Goal: Transaction & Acquisition: Purchase product/service

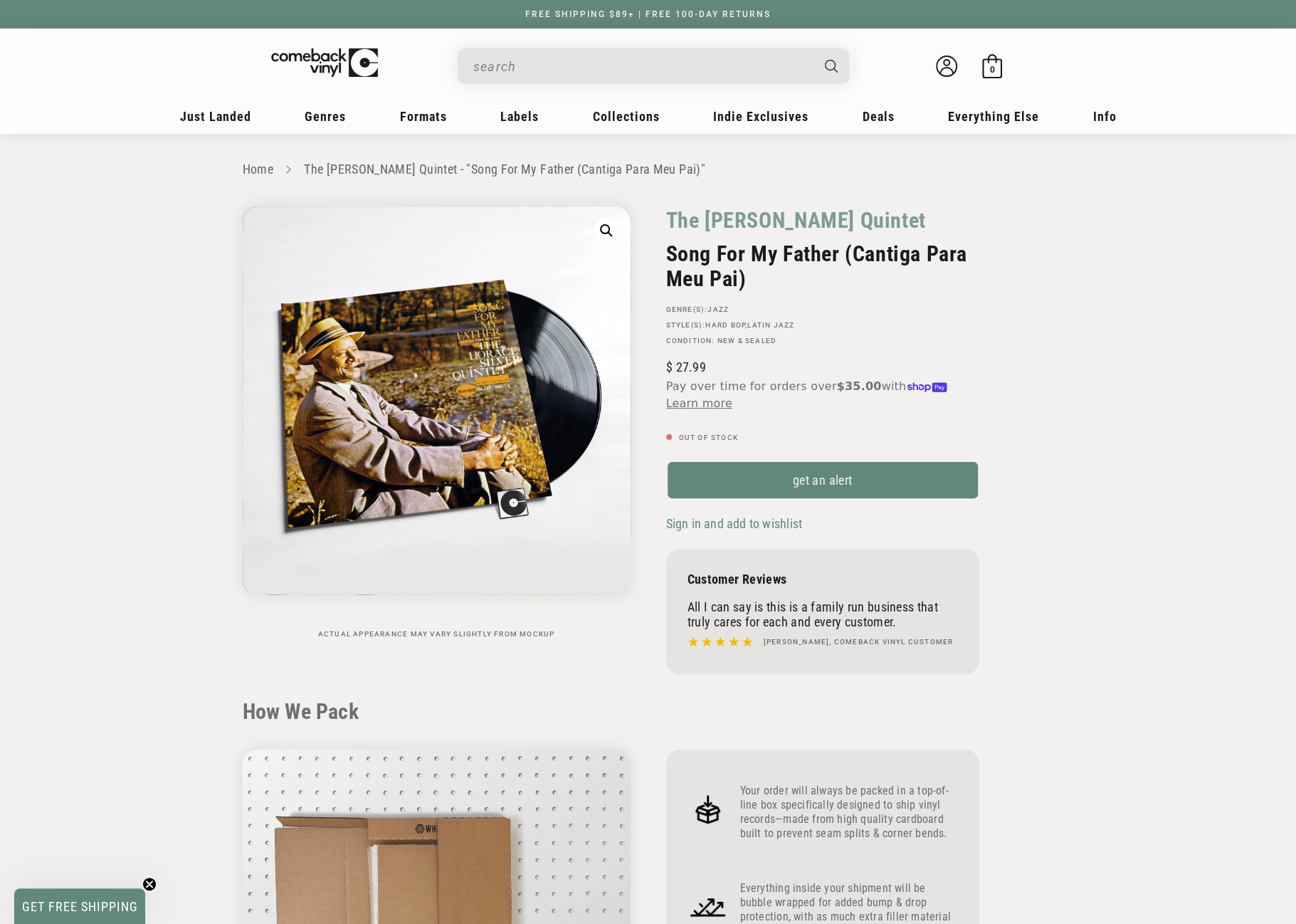
click at [647, 59] on input "When autocomplete results are available use up and down arrows to review and en…" at bounding box center [642, 66] width 337 height 29
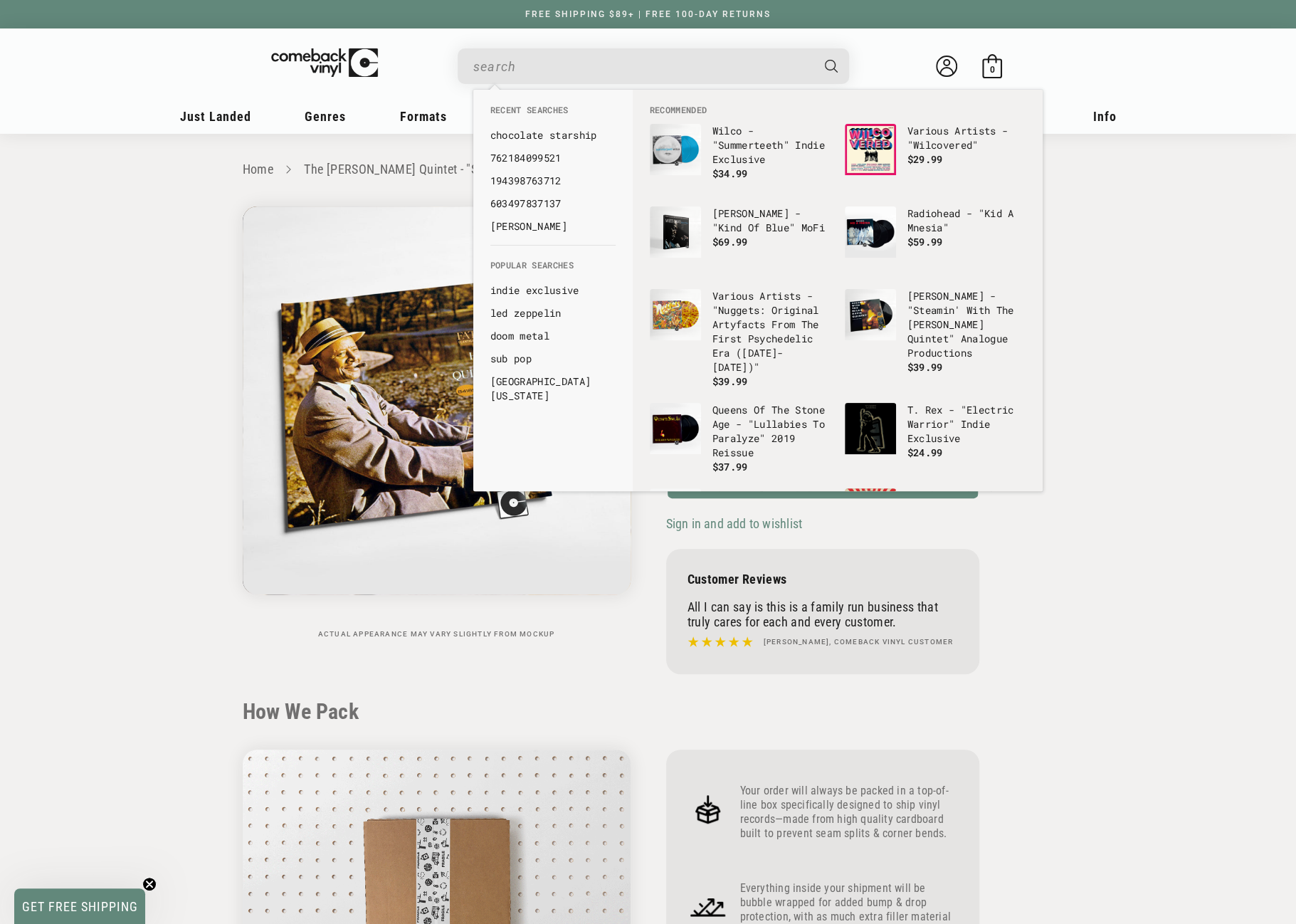
paste input "602445353279"
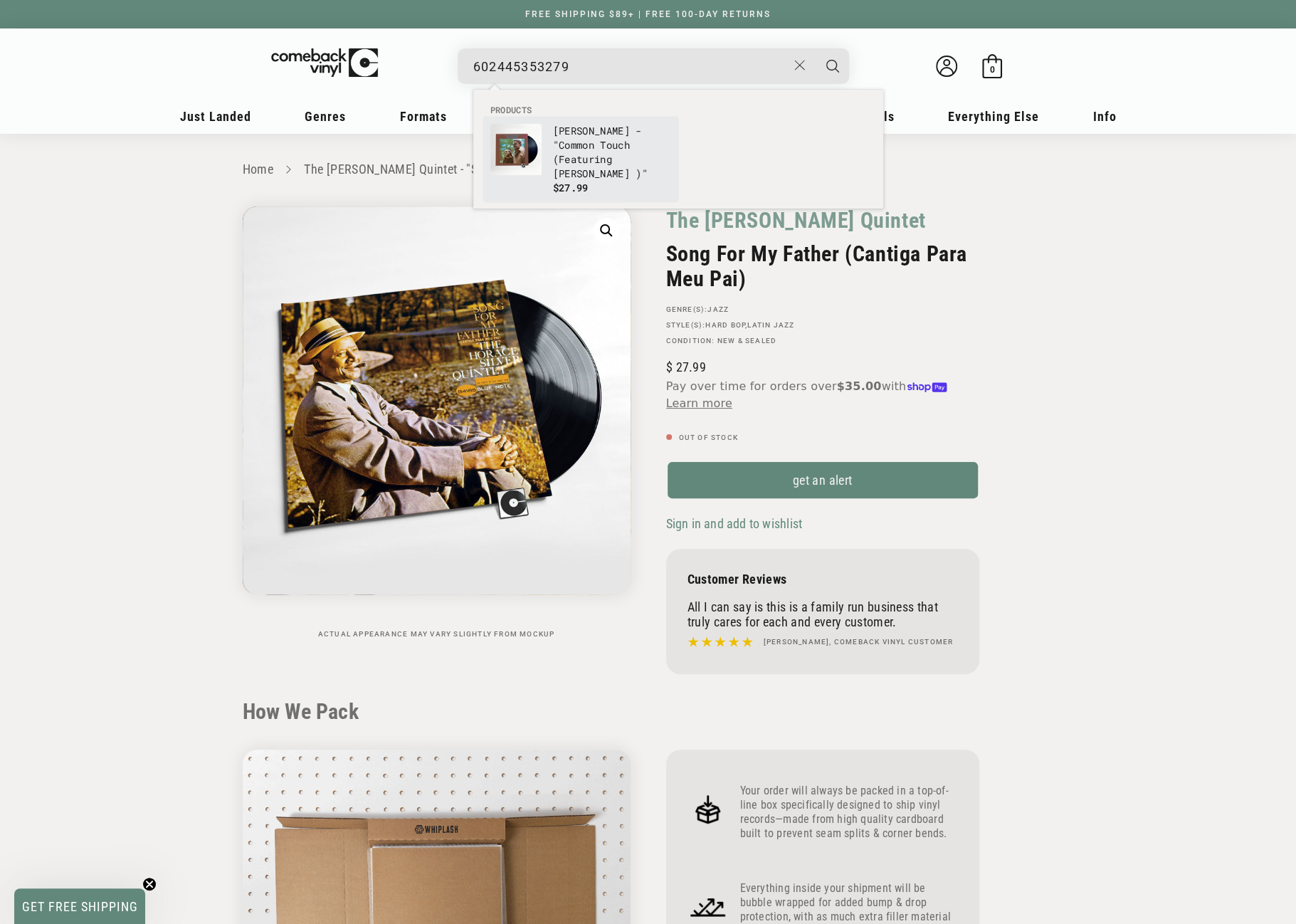
type input "602445353279"
click at [560, 169] on p "[PERSON_NAME] - "Common Touch (Featuring [PERSON_NAME] )"" at bounding box center [611, 152] width 118 height 57
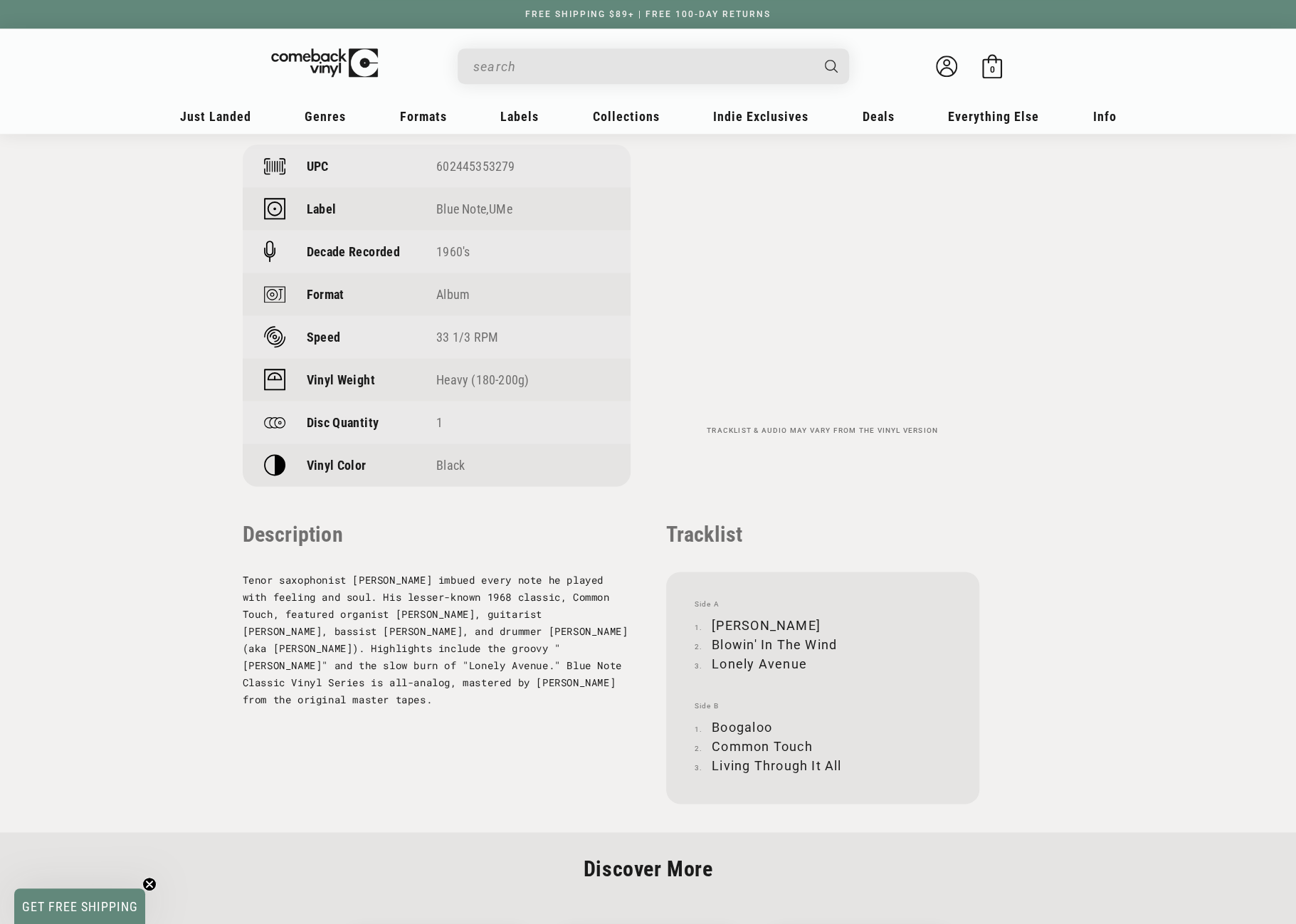
scroll to position [1068, 0]
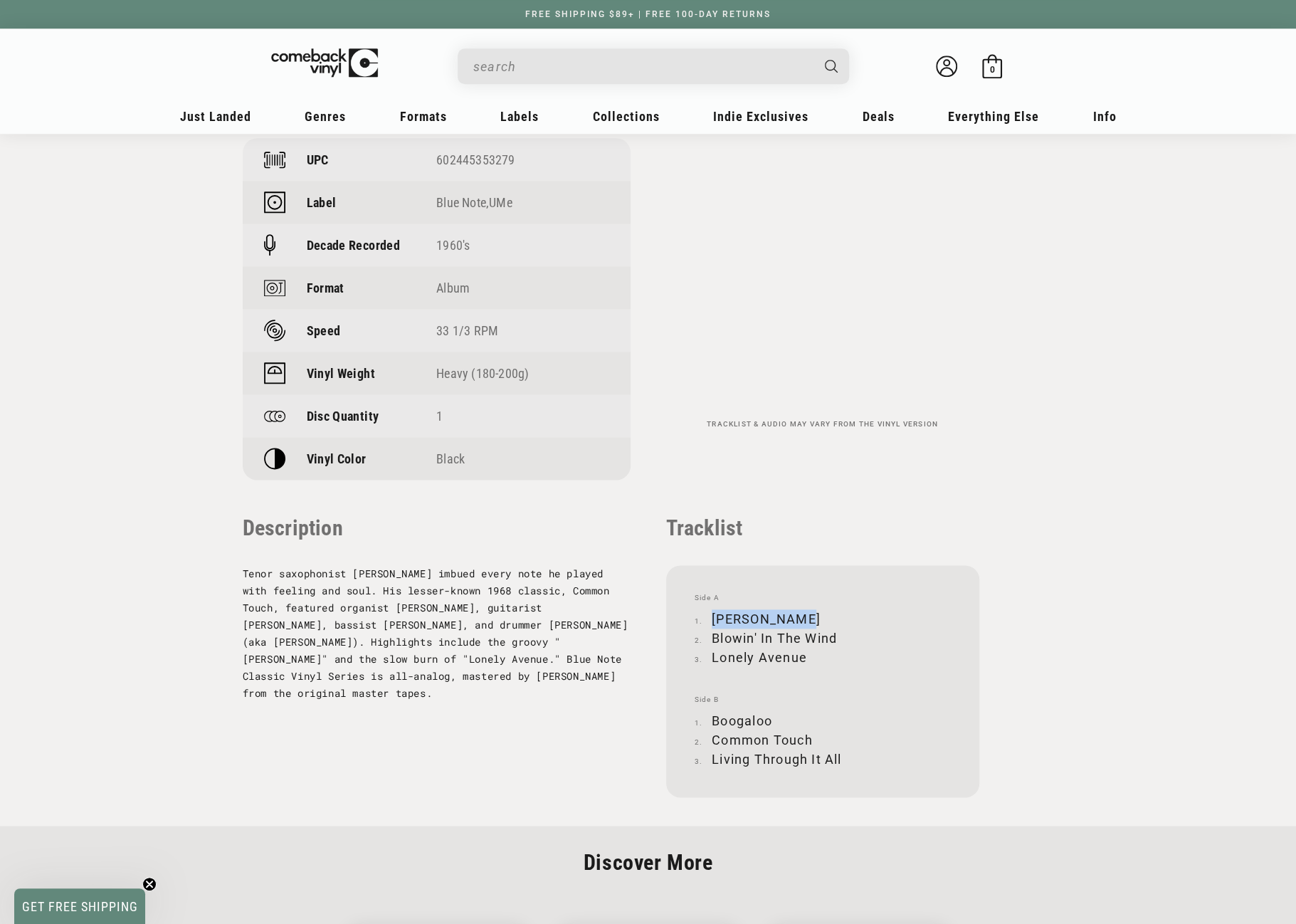
drag, startPoint x: 713, startPoint y: 615, endPoint x: 796, endPoint y: 615, distance: 83.0
click at [796, 615] on li "Buster Brown" at bounding box center [822, 619] width 256 height 19
copy li "Buster Brown"
drag, startPoint x: 712, startPoint y: 637, endPoint x: 834, endPoint y: 635, distance: 122.0
click at [834, 635] on li "Blowin' In The Wind" at bounding box center [822, 638] width 256 height 19
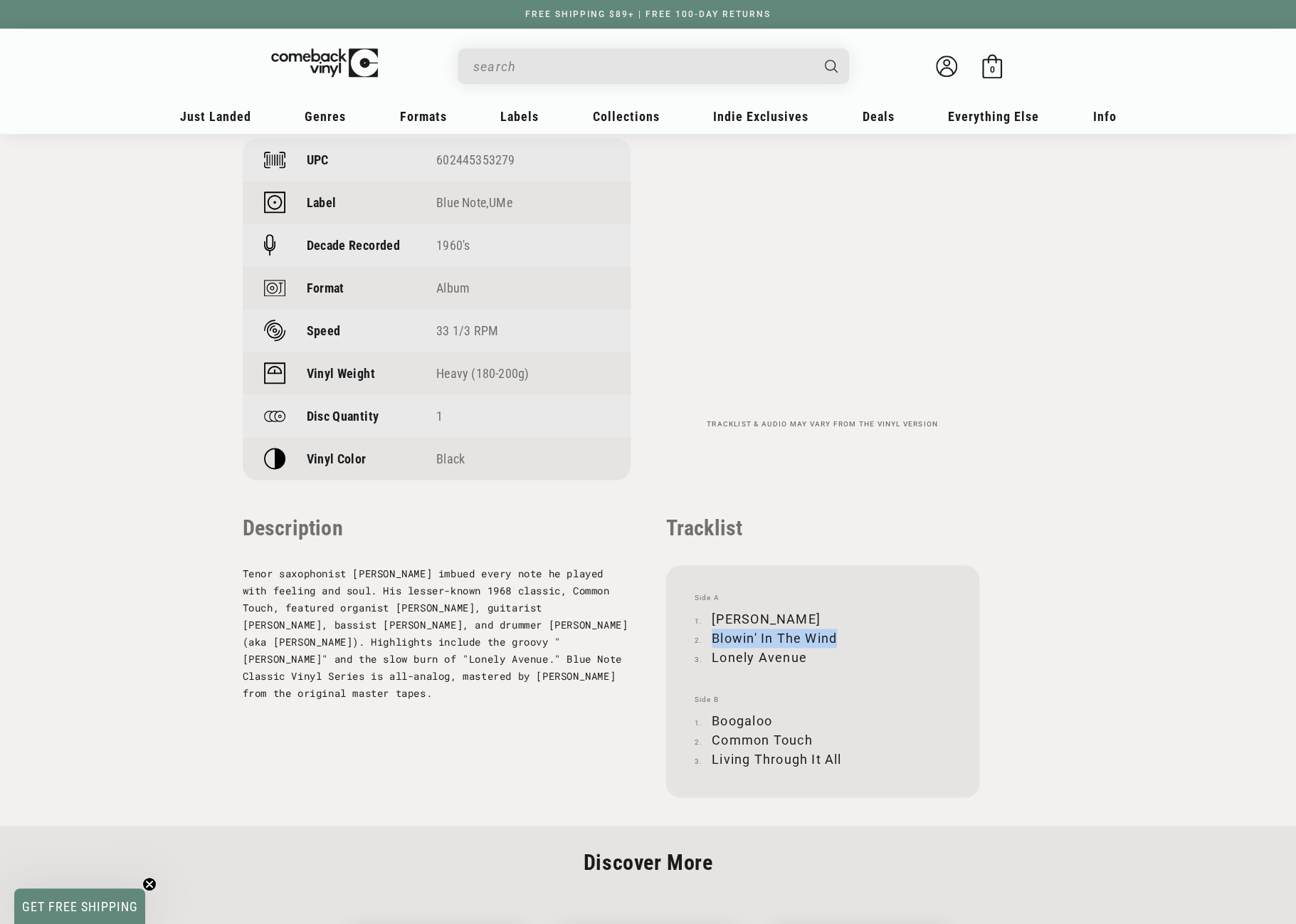
copy li "Blowin' In The Wind"
drag, startPoint x: 711, startPoint y: 654, endPoint x: 803, endPoint y: 659, distance: 92.1
click at [803, 659] on li "Lonely Avenue" at bounding box center [822, 657] width 256 height 19
copy li "Lonely Avenue"
drag, startPoint x: 712, startPoint y: 718, endPoint x: 768, endPoint y: 718, distance: 56.0
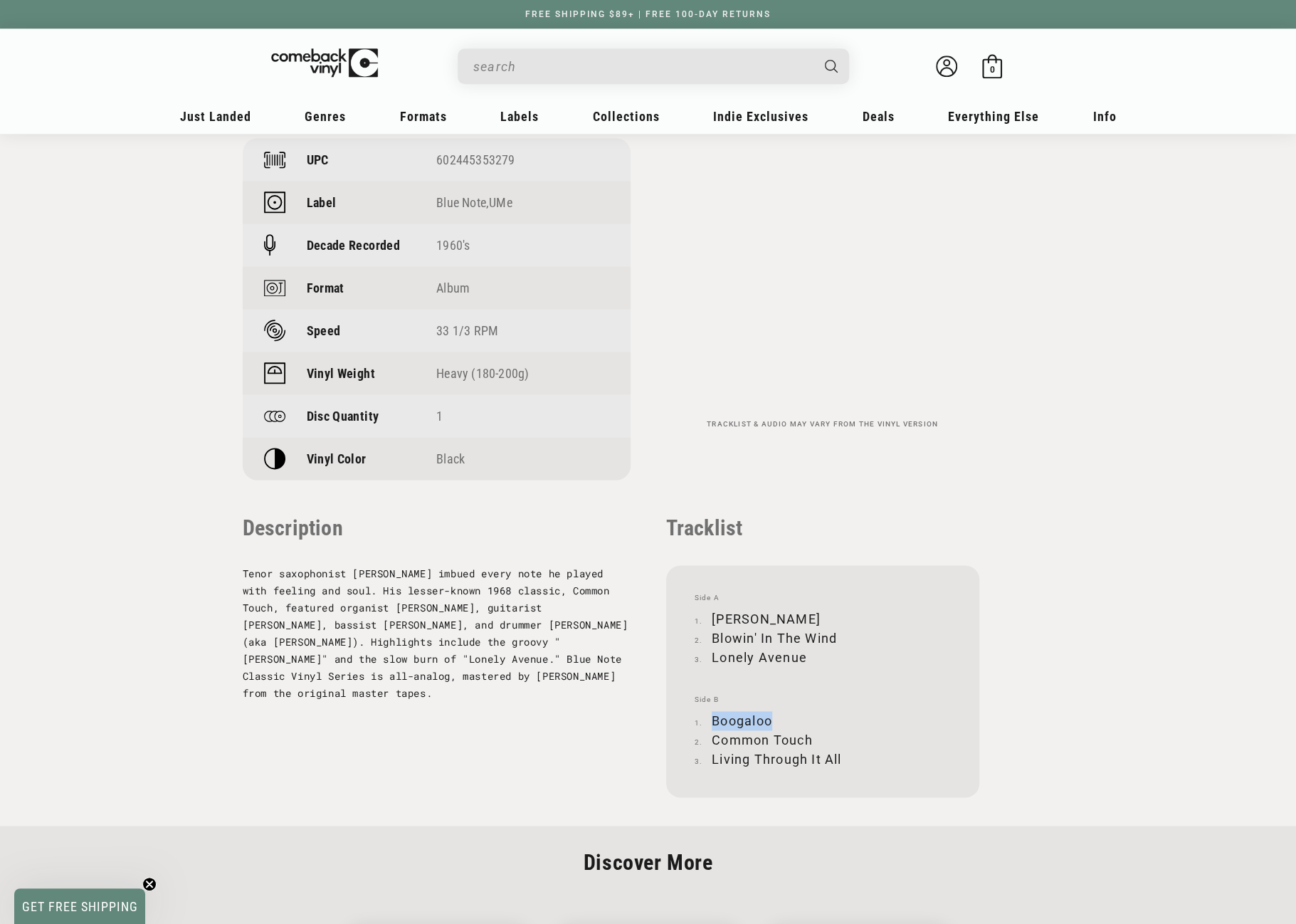
click at [768, 718] on li "Boogaloo" at bounding box center [822, 720] width 256 height 19
copy li "Boogaloo"
drag, startPoint x: 713, startPoint y: 738, endPoint x: 809, endPoint y: 738, distance: 96.0
click at [809, 738] on li "Common Touch" at bounding box center [822, 739] width 256 height 19
copy li "Common Touch"
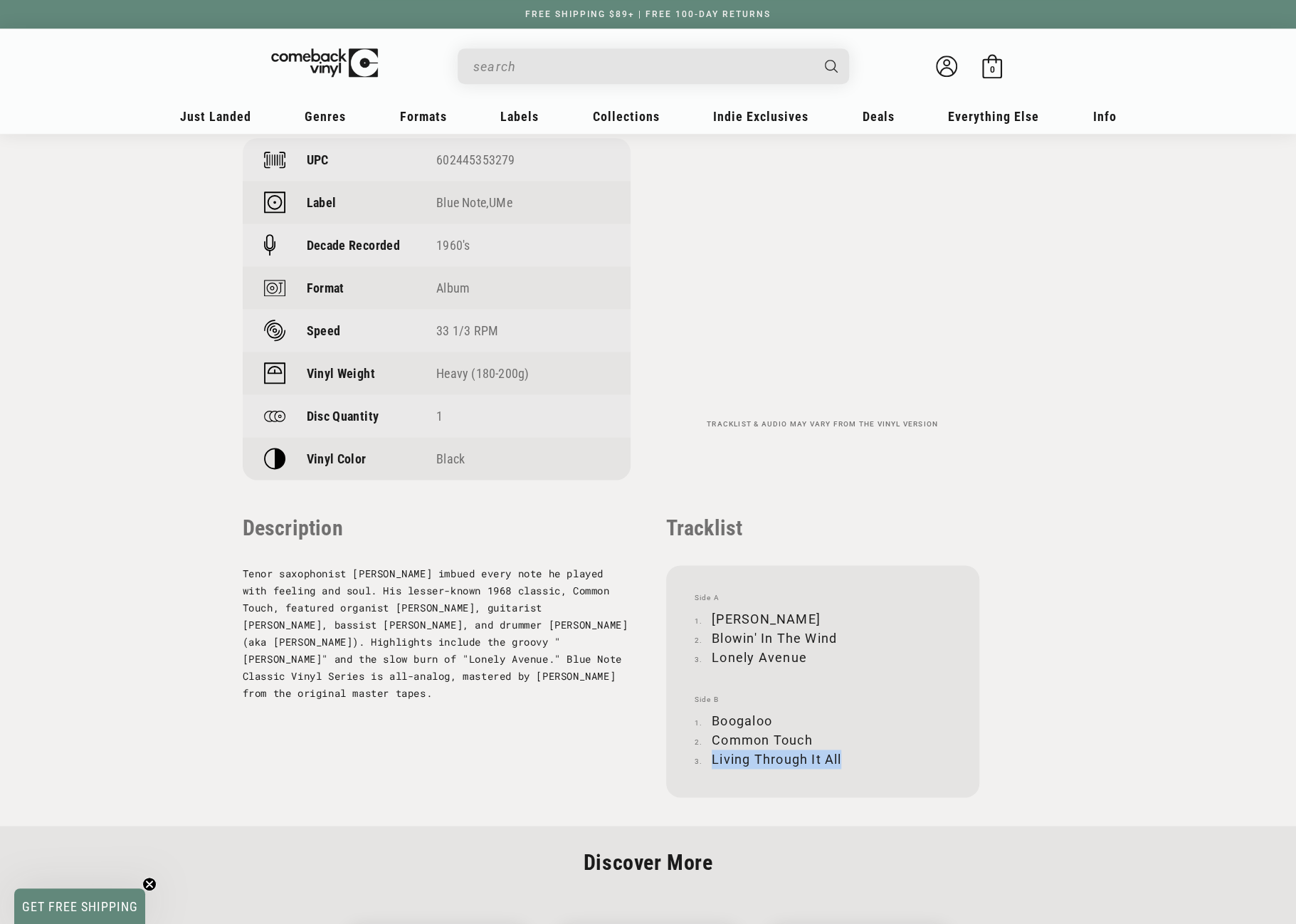
drag, startPoint x: 712, startPoint y: 756, endPoint x: 840, endPoint y: 758, distance: 128.0
click at [840, 758] on li "Living Through It All" at bounding box center [822, 759] width 256 height 19
copy li "Living Through It All"
click at [586, 64] on input "When autocomplete results are available use up and down arrows to review and en…" at bounding box center [642, 66] width 337 height 29
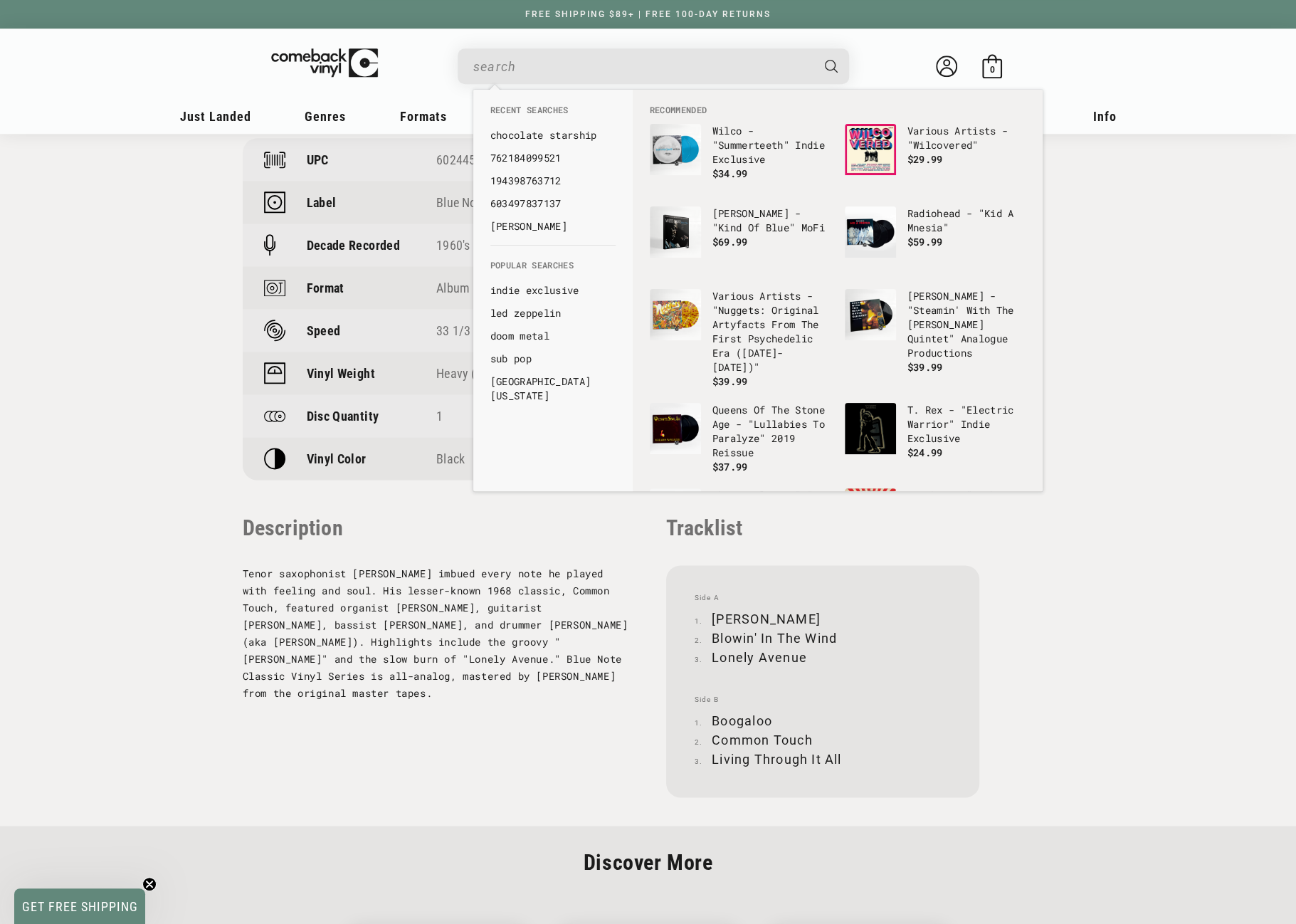
paste input "602435968032"
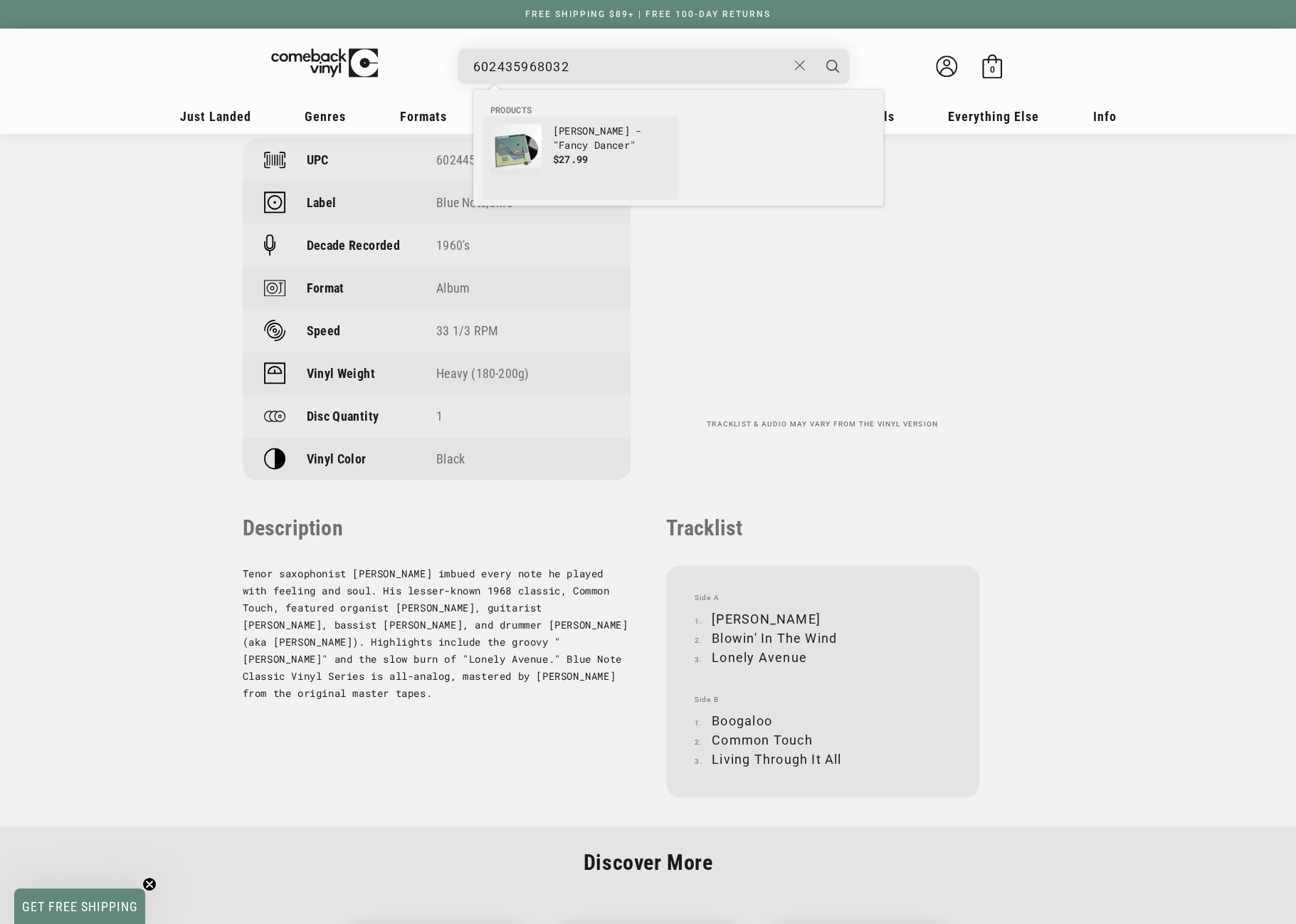
type input "602435968032"
click at [560, 135] on p "Bobbi Humphrey - "Fancy Dancer"" at bounding box center [611, 138] width 118 height 28
